Goal: Task Accomplishment & Management: Manage account settings

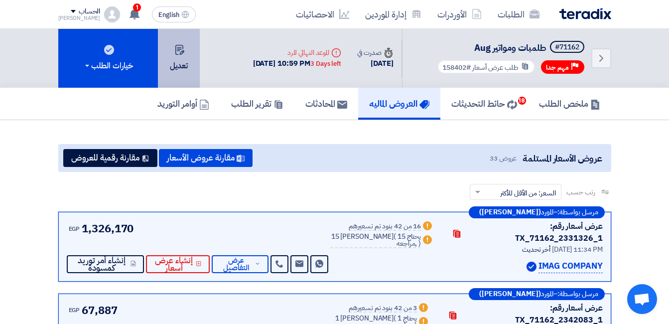
click at [170, 55] on button "تعديل" at bounding box center [179, 58] width 42 height 59
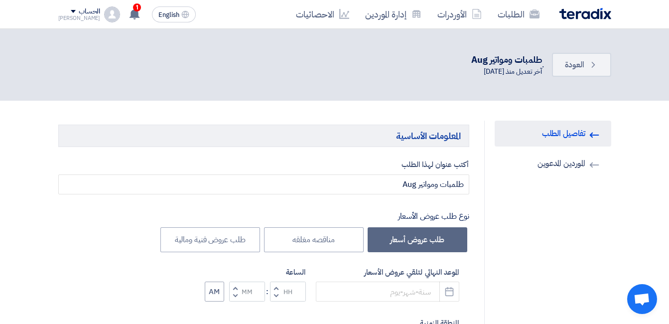
type input "[DATE]"
type input "10"
type input "59"
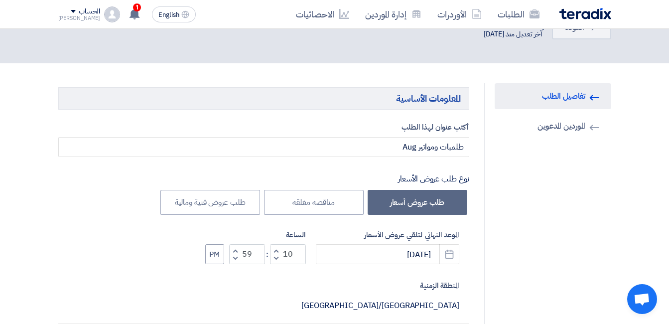
scroll to position [100, 0]
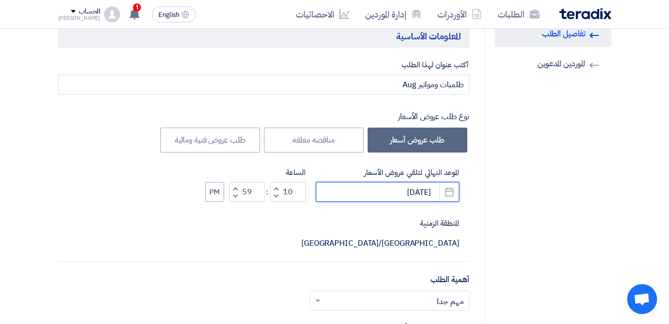
click at [359, 189] on input "[DATE]" at bounding box center [387, 192] width 143 height 20
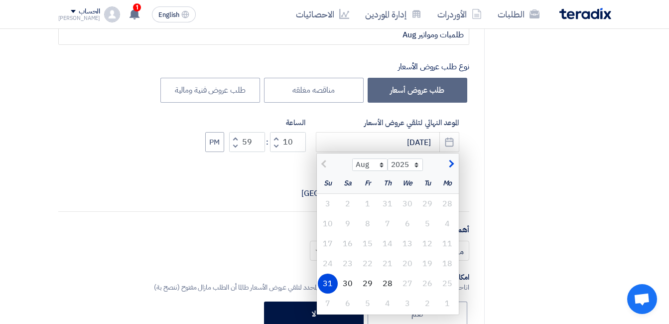
scroll to position [199, 0]
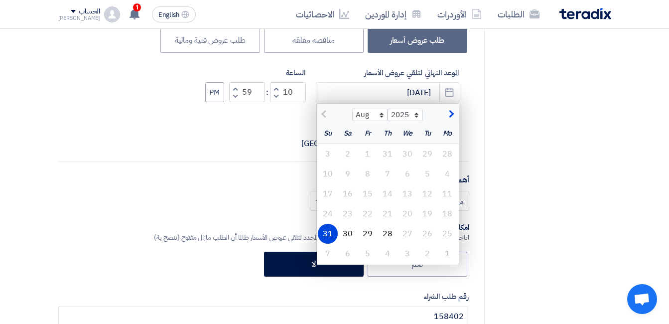
click at [449, 116] on span "button" at bounding box center [449, 114] width 5 height 11
select select "9"
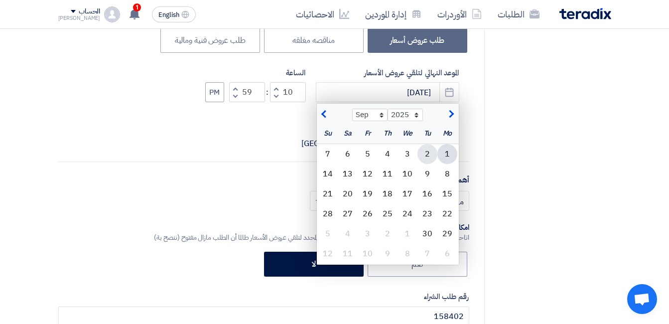
click at [428, 153] on div "2" at bounding box center [428, 154] width 20 height 20
type input "[DATE]"
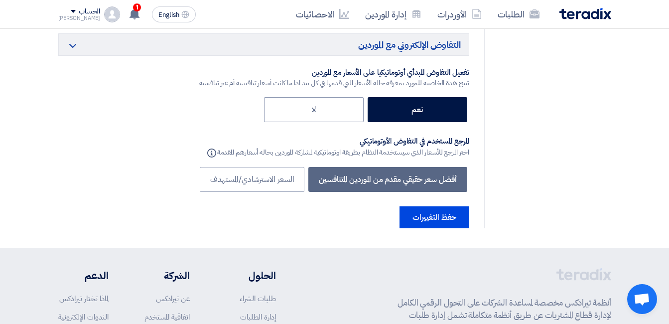
scroll to position [3720, 0]
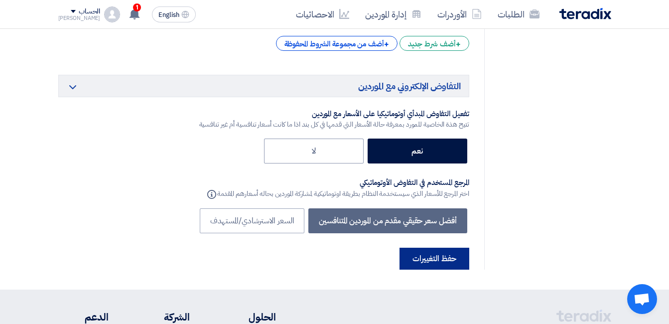
click at [458, 248] on button "حفظ التغييرات" at bounding box center [435, 259] width 70 height 22
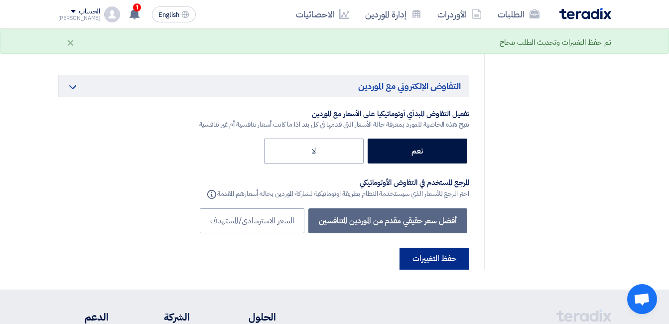
scroll to position [0, 0]
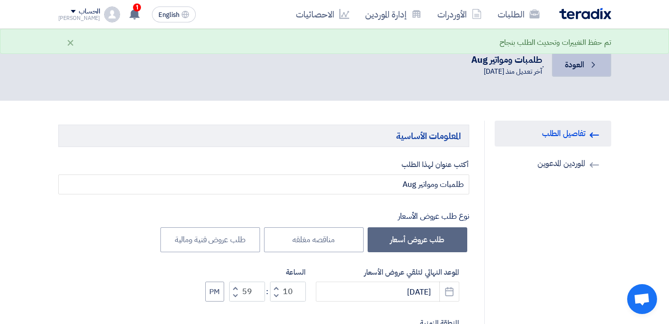
click at [566, 61] on span "العودة" at bounding box center [574, 65] width 19 height 12
